Goal: Find specific page/section: Find specific page/section

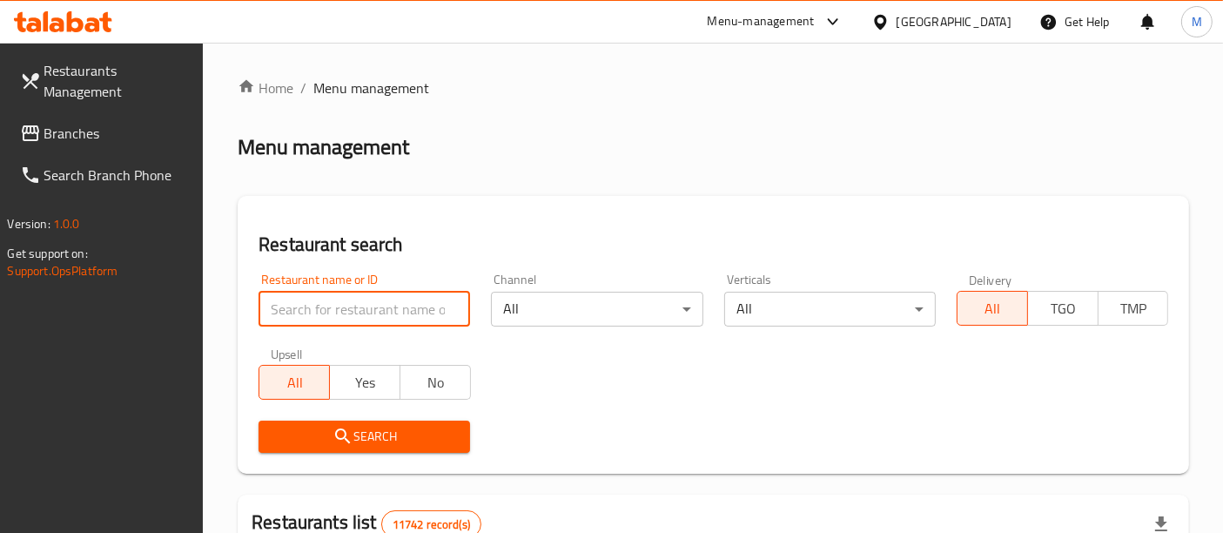
click at [303, 297] on input "search" at bounding box center [365, 309] width 212 height 35
type input "ب"
type input "burgerez"
click button "Search" at bounding box center [365, 437] width 212 height 32
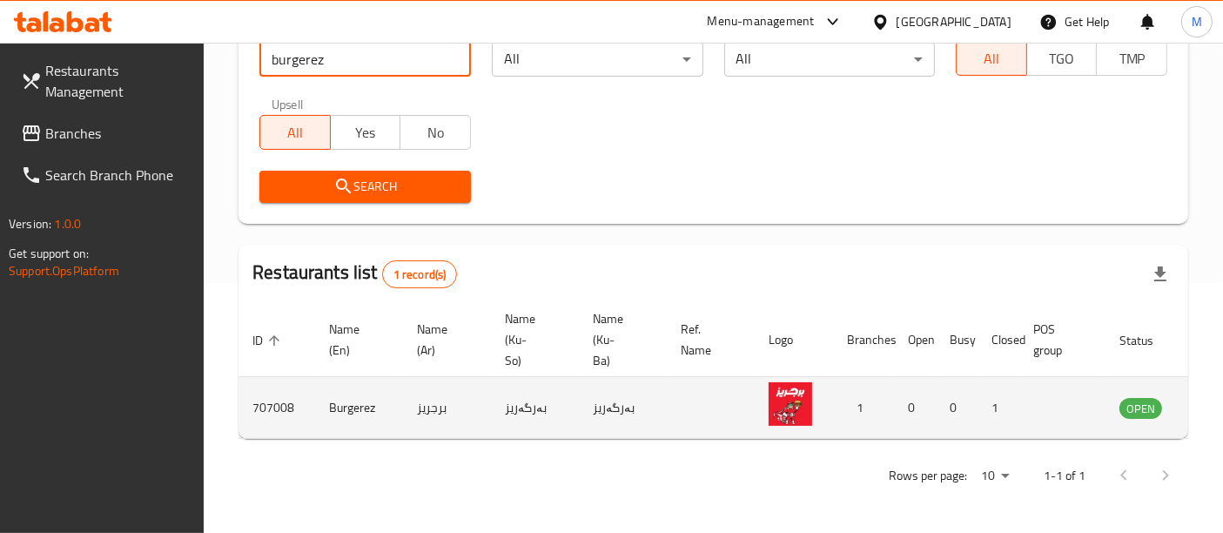
scroll to position [0, 68]
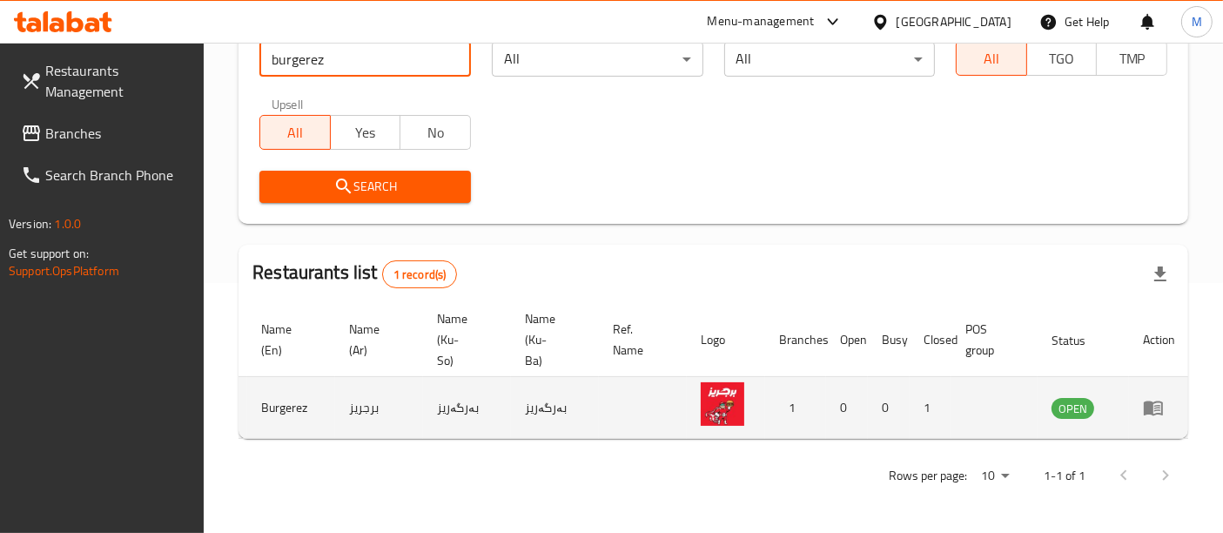
click at [1155, 405] on icon "enhanced table" at bounding box center [1158, 408] width 6 height 7
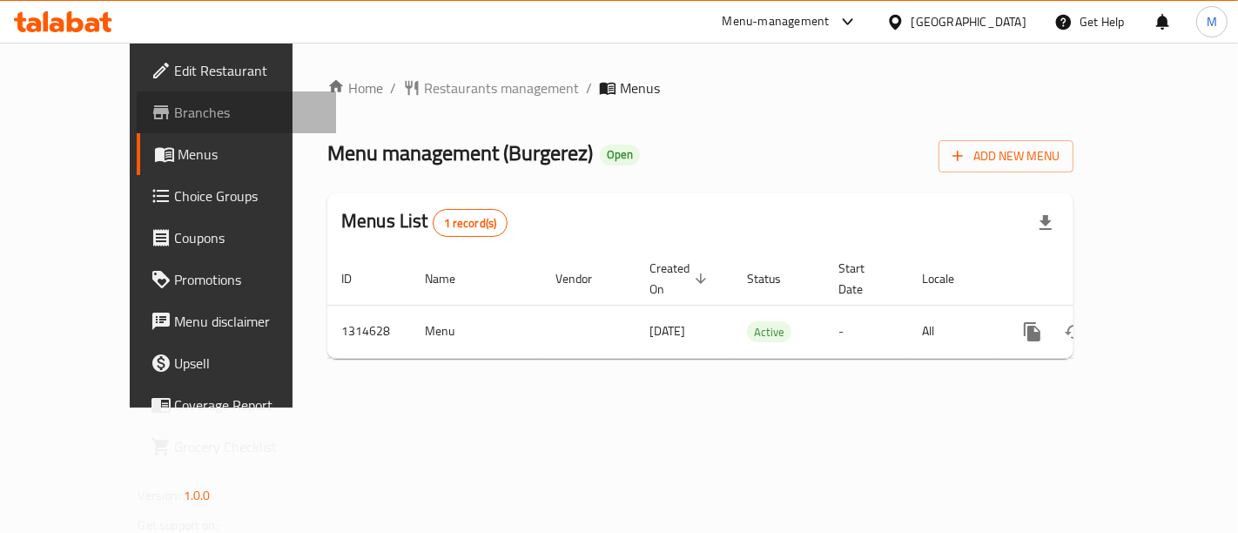
click at [175, 118] on span "Branches" at bounding box center [248, 112] width 147 height 21
click at [175, 103] on span "Branches" at bounding box center [248, 112] width 147 height 21
